Goal: Task Accomplishment & Management: Manage account settings

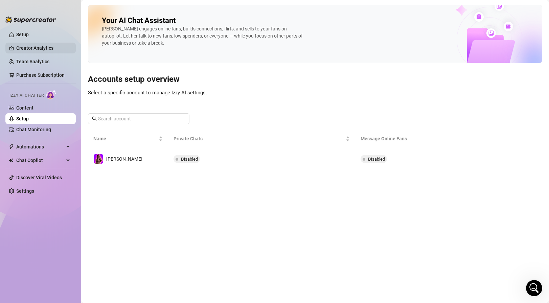
scroll to position [848, 0]
click at [29, 34] on link "Setup" at bounding box center [22, 34] width 13 height 5
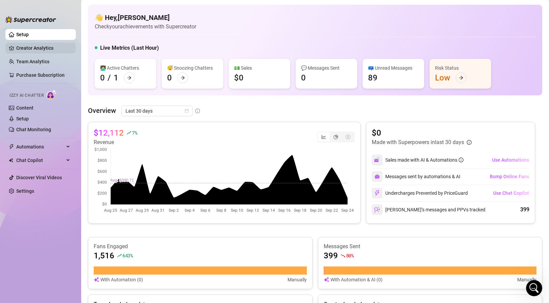
click at [36, 49] on link "Creator Analytics" at bounding box center [43, 48] width 54 height 11
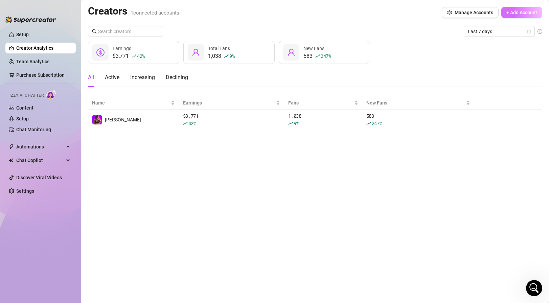
click at [515, 12] on span "+ Add Account" at bounding box center [522, 12] width 31 height 5
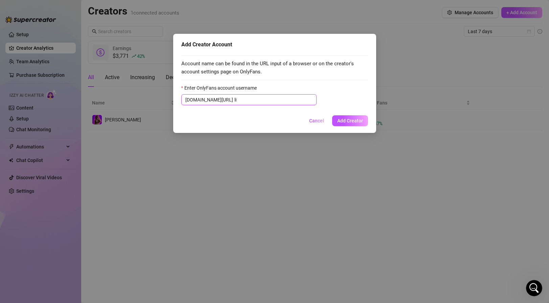
type input "l"
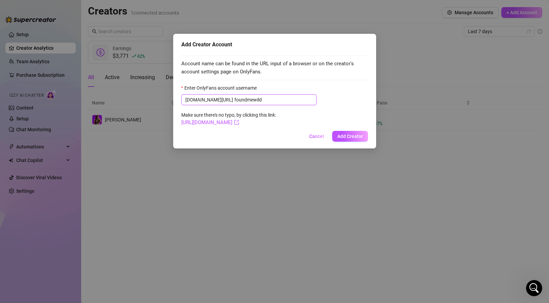
click at [235, 99] on input "foundmewild" at bounding box center [274, 99] width 78 height 7
drag, startPoint x: 254, startPoint y: 102, endPoint x: 98, endPoint y: 96, distance: 155.8
click at [98, 96] on div "Add Creator Account Account name can be found in the URL input of a browser or …" at bounding box center [274, 151] width 549 height 303
type input "boundbyalexis"
click at [353, 137] on span "Add Creator" at bounding box center [350, 136] width 26 height 5
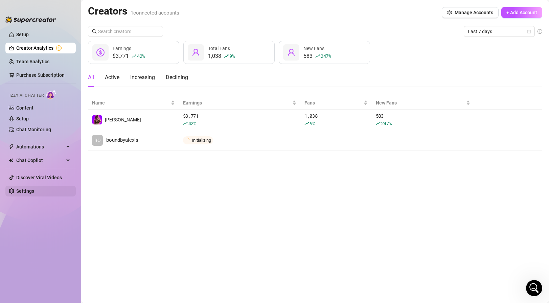
click at [34, 193] on link "Settings" at bounding box center [25, 191] width 18 height 5
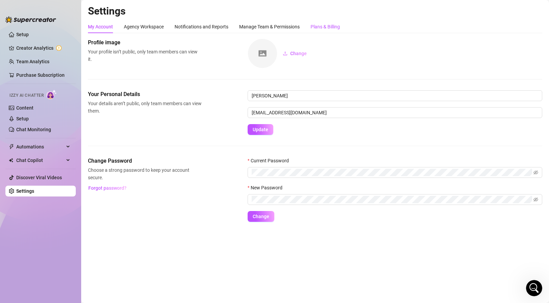
click at [319, 26] on div "Plans & Billing" at bounding box center [325, 26] width 29 height 7
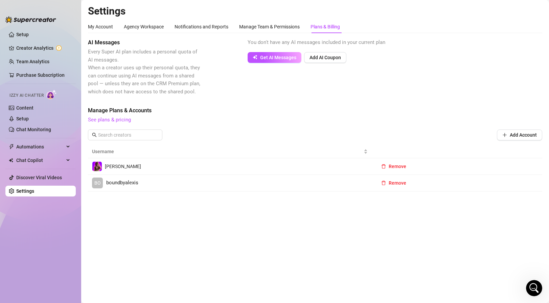
click at [124, 117] on span "See plans & pricing" at bounding box center [315, 120] width 455 height 8
click at [124, 119] on link "See plans & pricing" at bounding box center [109, 120] width 43 height 6
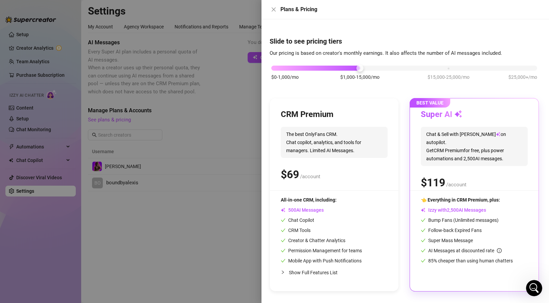
click at [331, 276] on span "Show Full Features List" at bounding box center [313, 272] width 49 height 5
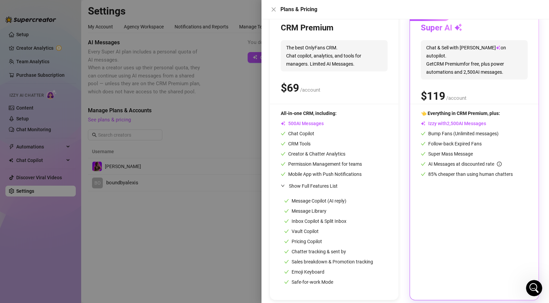
scroll to position [92, 0]
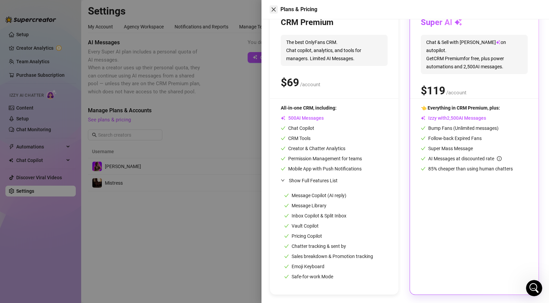
click at [273, 11] on icon "close" at bounding box center [273, 9] width 5 height 5
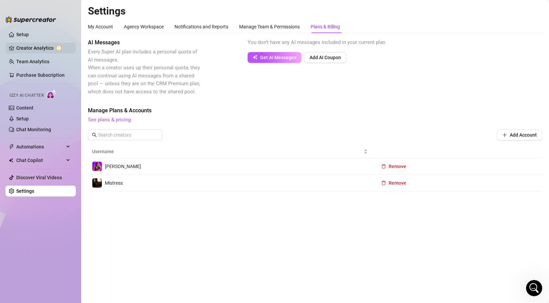
click at [38, 43] on link "Creator Analytics" at bounding box center [43, 48] width 54 height 11
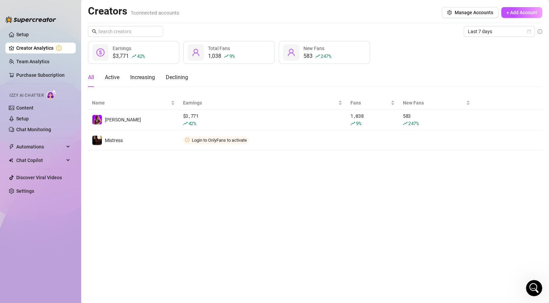
scroll to position [865, 0]
